Goal: Task Accomplishment & Management: Complete application form

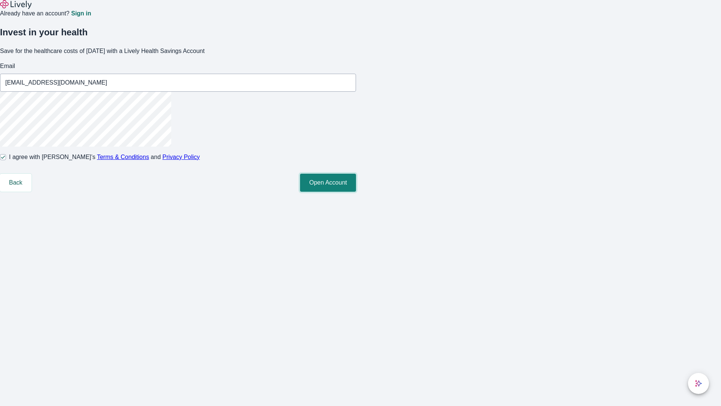
click at [356, 192] on button "Open Account" at bounding box center [328, 182] width 56 height 18
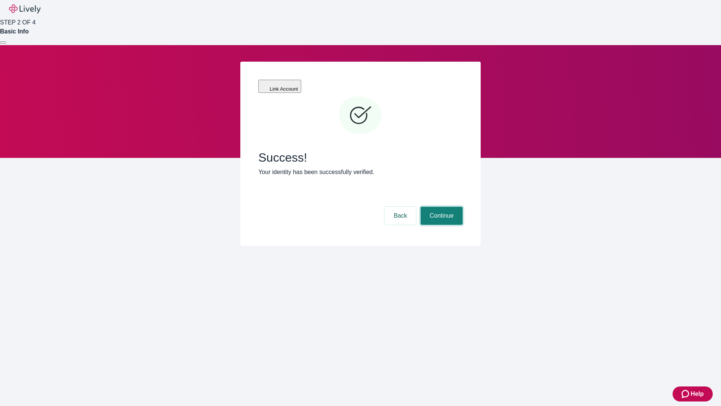
click at [440, 207] on button "Continue" at bounding box center [442, 216] width 42 height 18
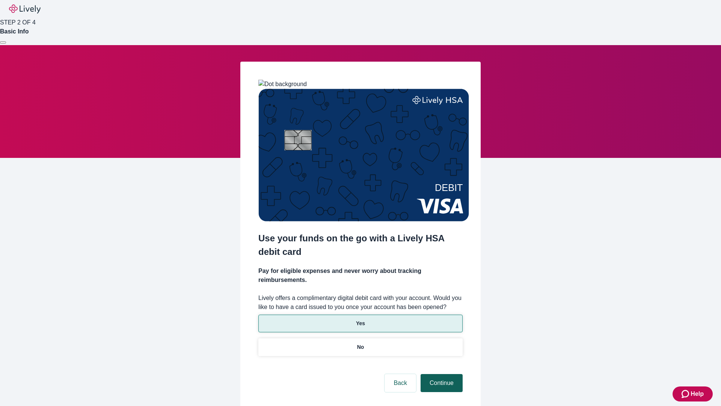
click at [360, 319] on p "Yes" at bounding box center [360, 323] width 9 height 8
click at [440, 374] on button "Continue" at bounding box center [442, 383] width 42 height 18
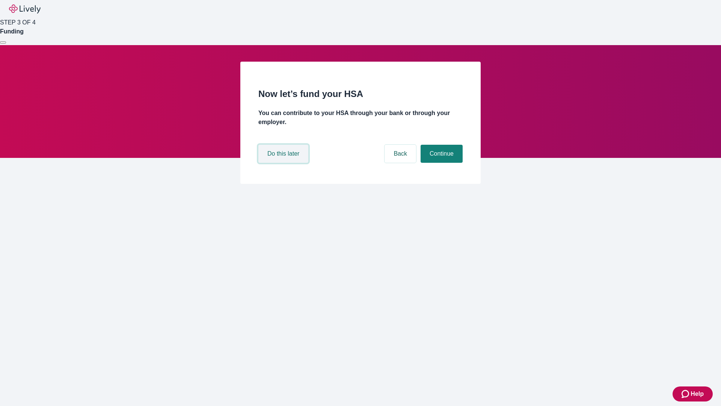
click at [284, 163] on button "Do this later" at bounding box center [283, 154] width 50 height 18
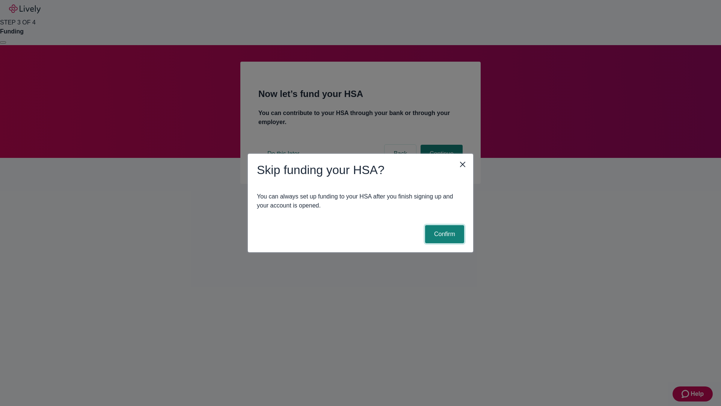
click at [443, 234] on button "Confirm" at bounding box center [444, 234] width 39 height 18
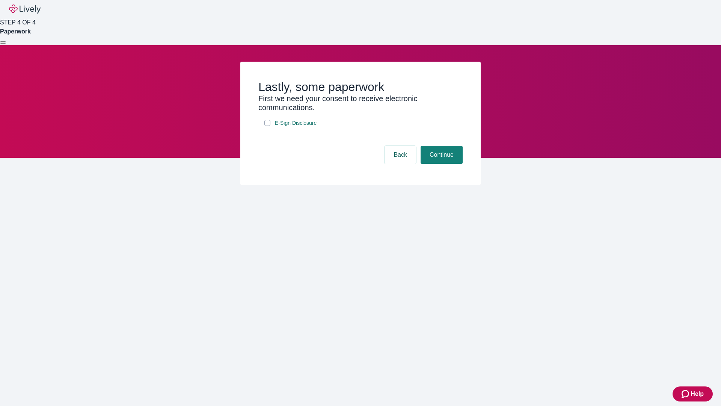
click at [267, 126] on input "E-Sign Disclosure" at bounding box center [267, 123] width 6 height 6
checkbox input "true"
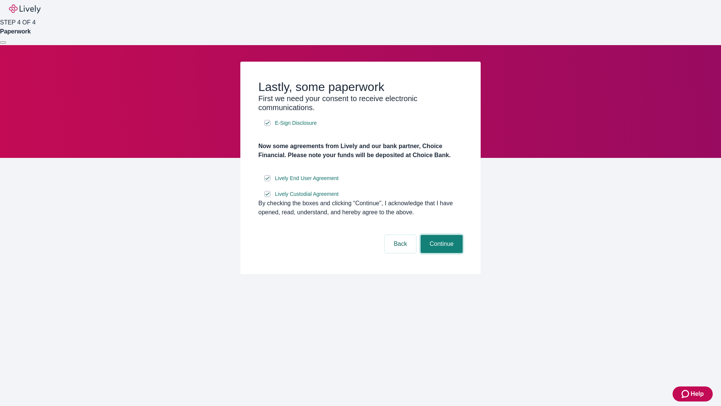
click at [440, 253] on button "Continue" at bounding box center [442, 244] width 42 height 18
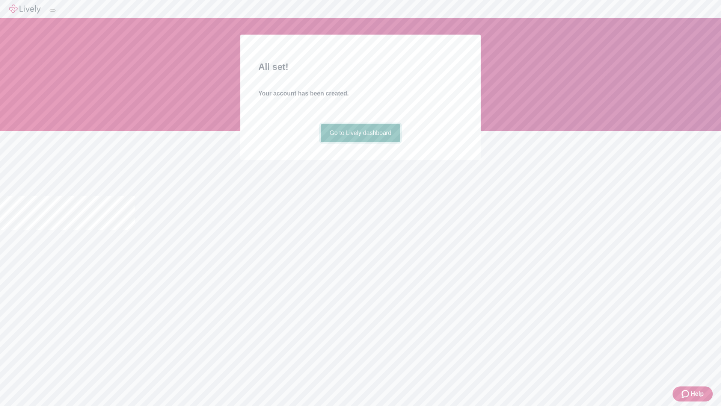
click at [360, 142] on link "Go to Lively dashboard" at bounding box center [361, 133] width 80 height 18
